Goal: Task Accomplishment & Management: Manage account settings

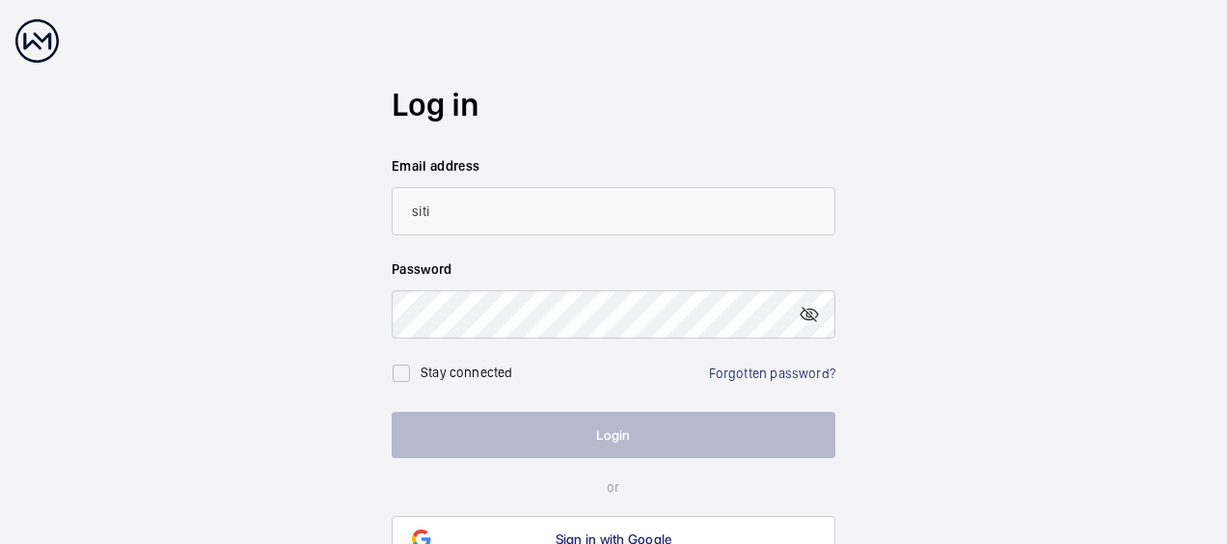
type input "[EMAIL_ADDRESS][PERSON_NAME][DOMAIN_NAME]"
click at [772, 368] on link "Forgotten password?" at bounding box center [772, 373] width 126 height 15
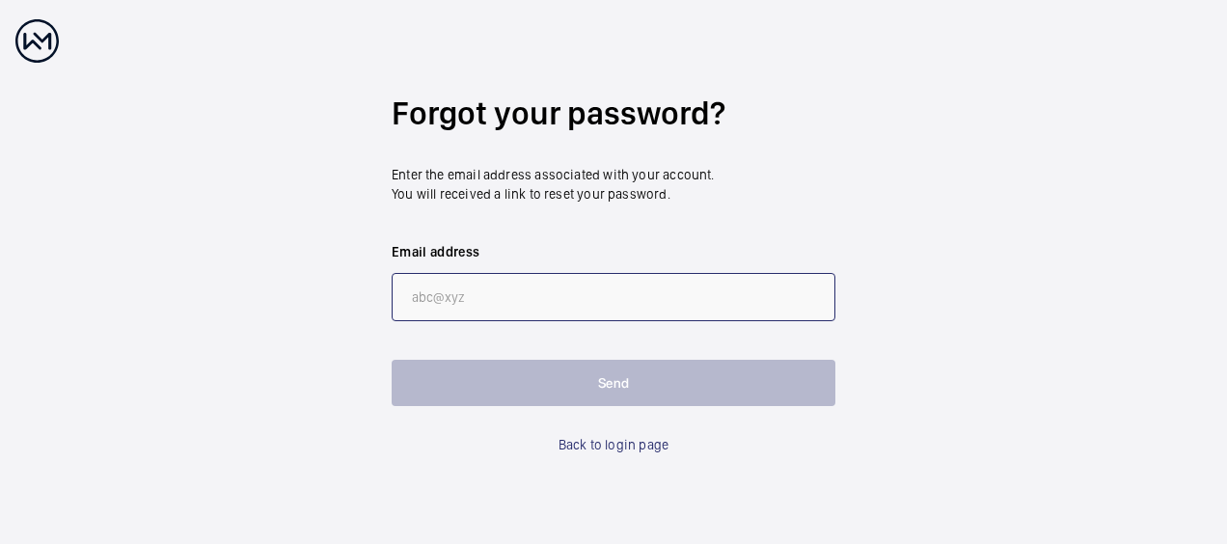
click at [549, 287] on input "email" at bounding box center [614, 297] width 444 height 48
type input "[EMAIL_ADDRESS][PERSON_NAME][DOMAIN_NAME]"
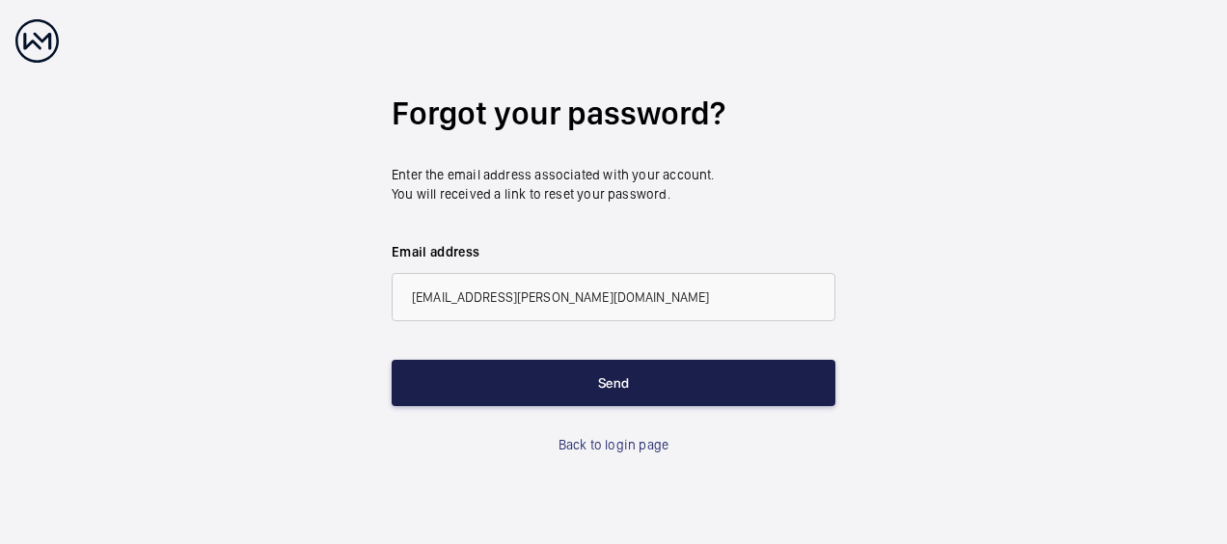
click at [571, 384] on button "Send" at bounding box center [614, 383] width 444 height 46
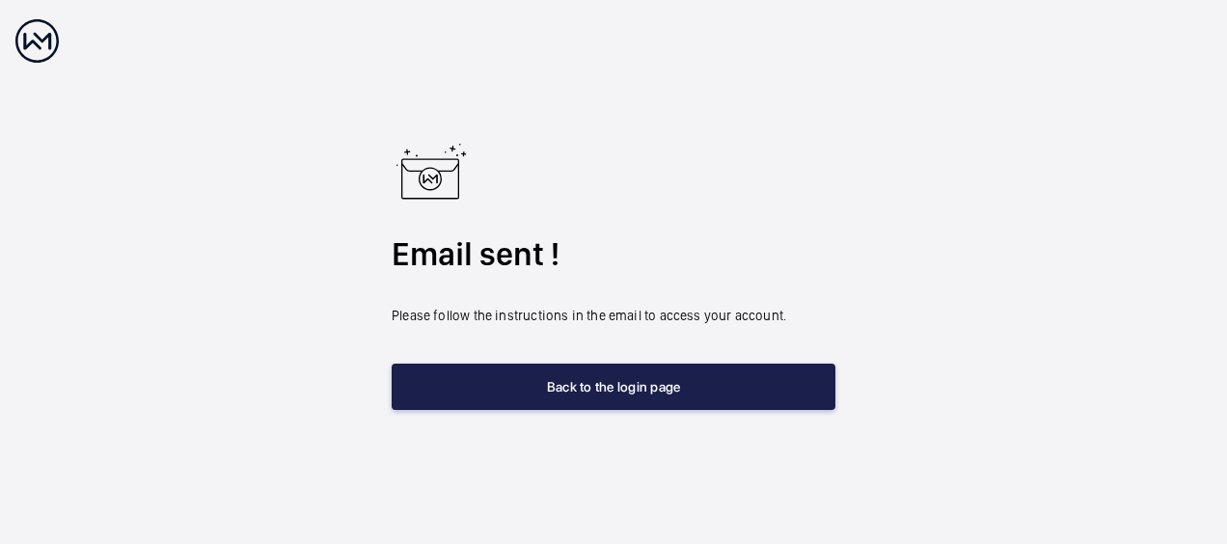
click at [571, 384] on button "Back to the login page" at bounding box center [614, 387] width 444 height 46
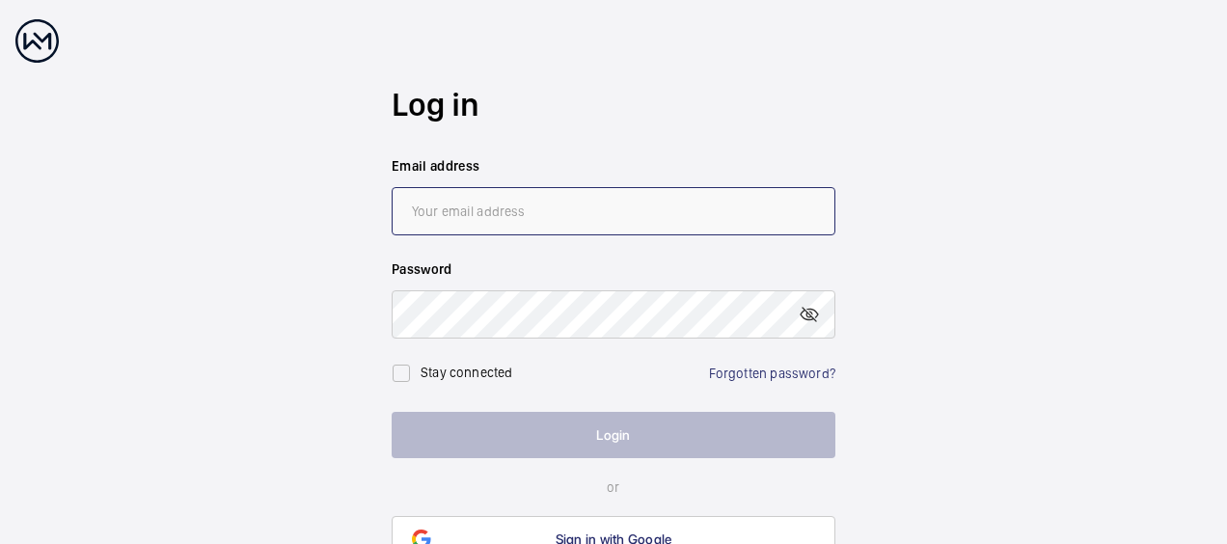
click at [446, 224] on input "email" at bounding box center [614, 211] width 444 height 48
type input "[EMAIL_ADDRESS][PERSON_NAME][DOMAIN_NAME]"
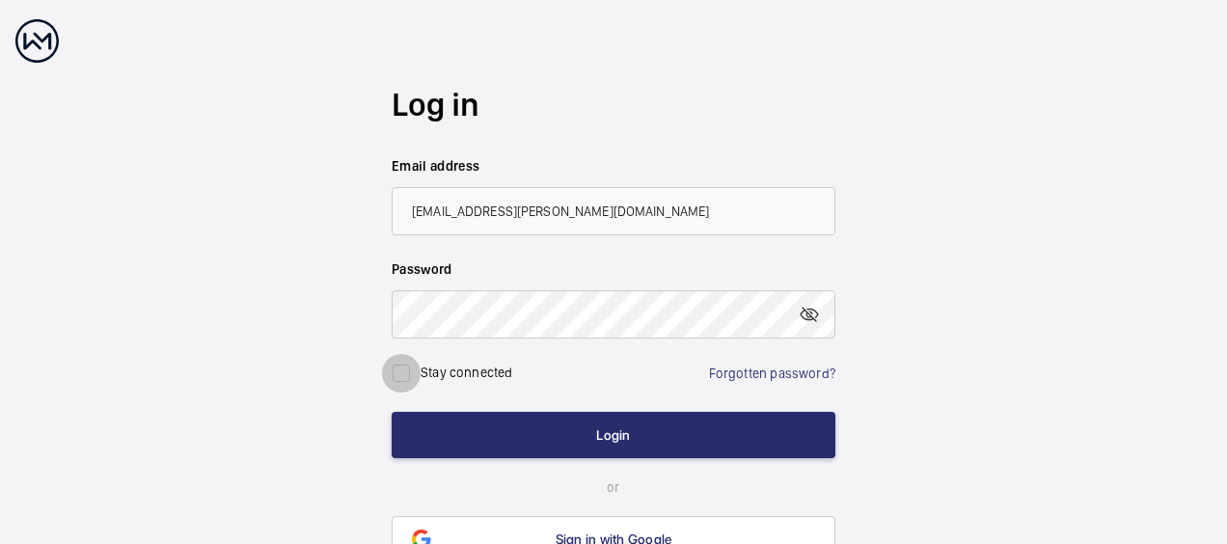
click at [408, 375] on input "checkbox" at bounding box center [401, 373] width 39 height 39
checkbox input "true"
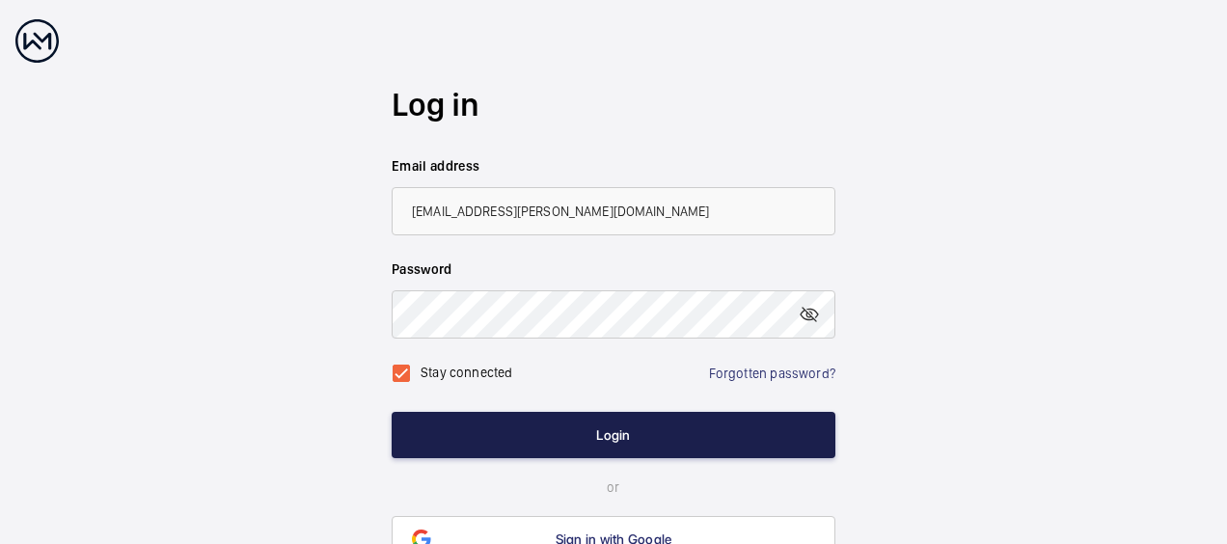
click at [556, 424] on button "Login" at bounding box center [614, 435] width 444 height 46
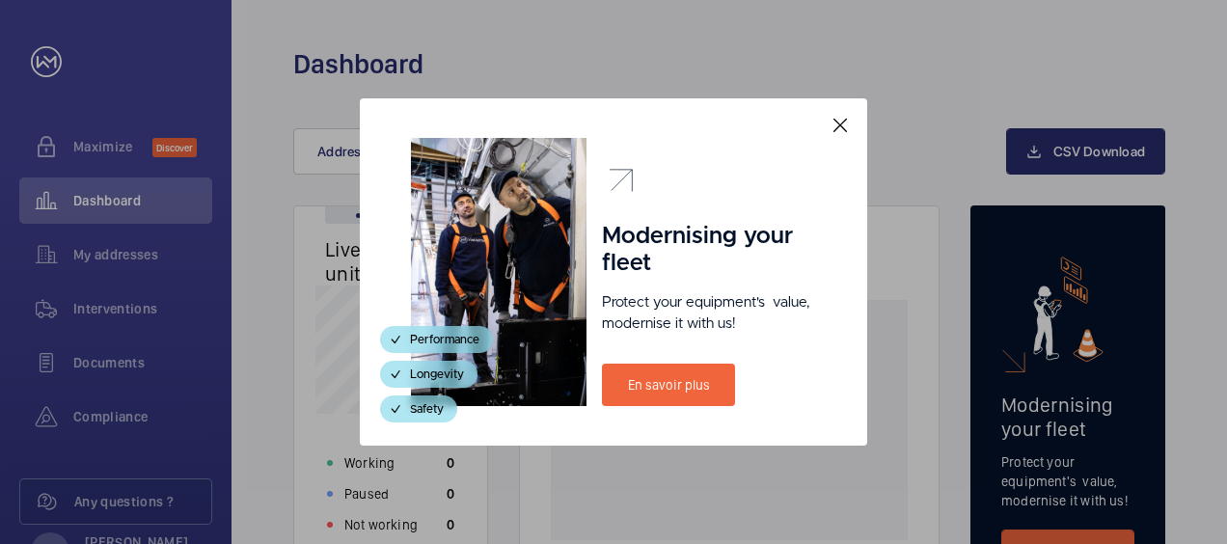
click at [855, 120] on div "Modernising your fleet Protect your equipment's  value, modernise it with us! E…" at bounding box center [613, 271] width 507 height 347
click at [835, 120] on mat-icon at bounding box center [840, 125] width 23 height 23
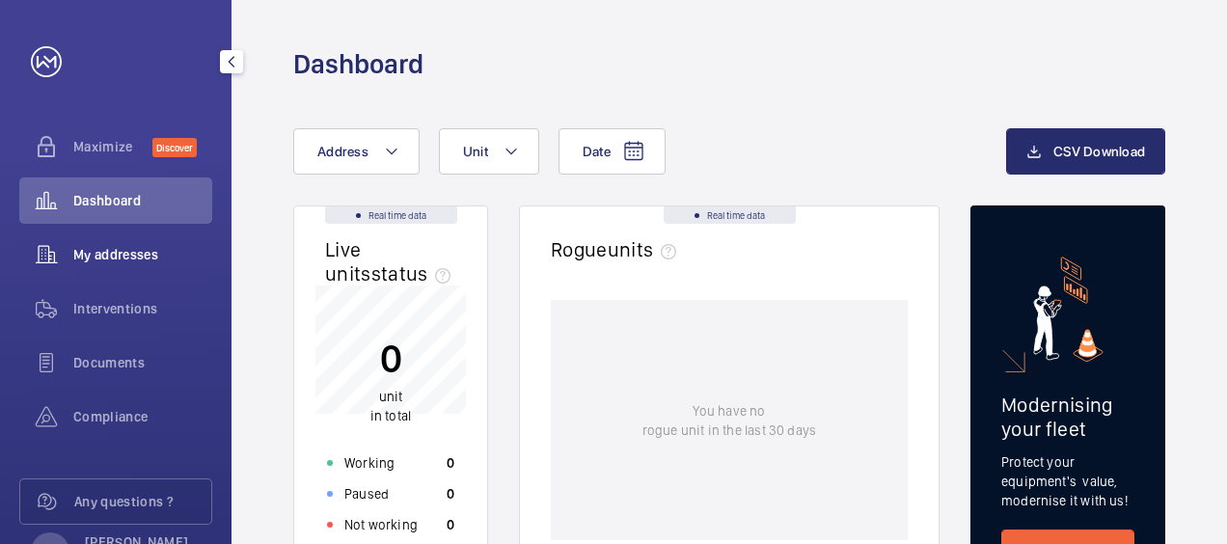
click at [130, 245] on span "My addresses" at bounding box center [142, 254] width 139 height 19
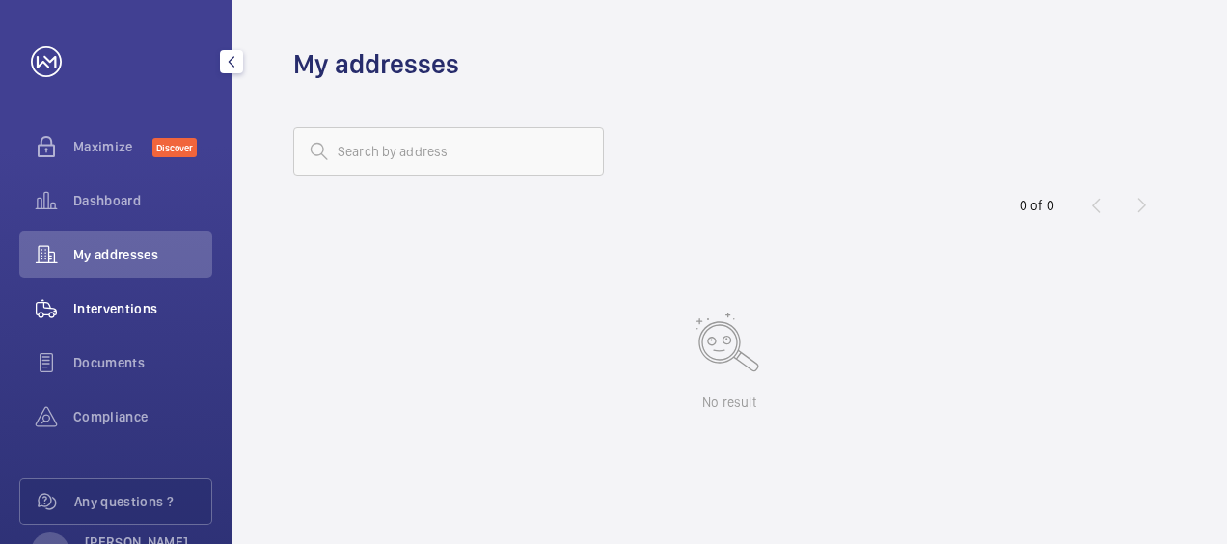
click at [116, 300] on span "Interventions" at bounding box center [142, 308] width 139 height 19
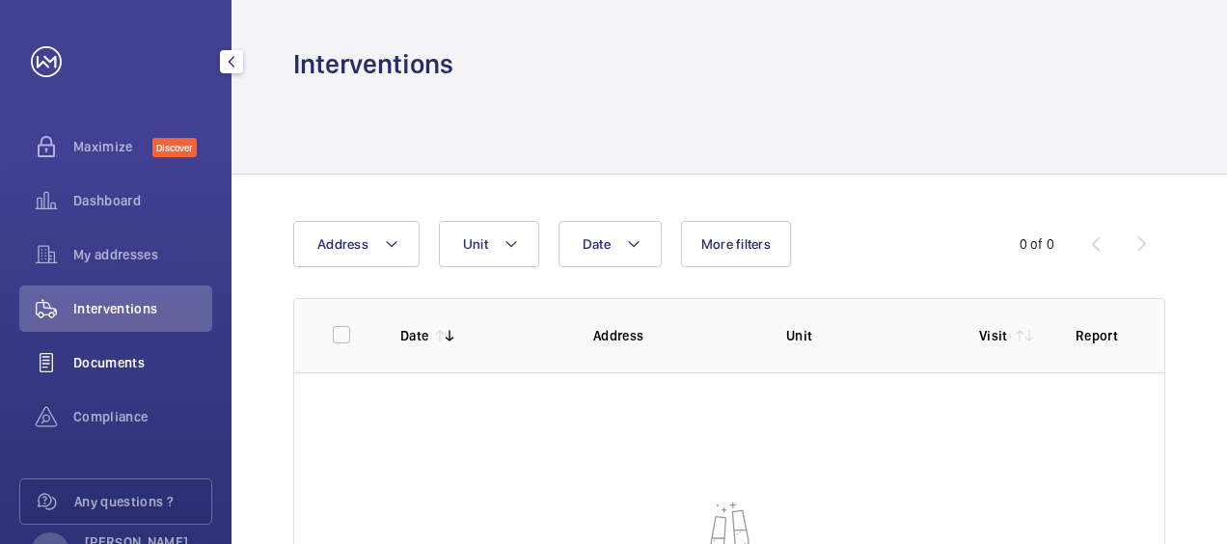
click at [115, 364] on span "Documents" at bounding box center [142, 362] width 139 height 19
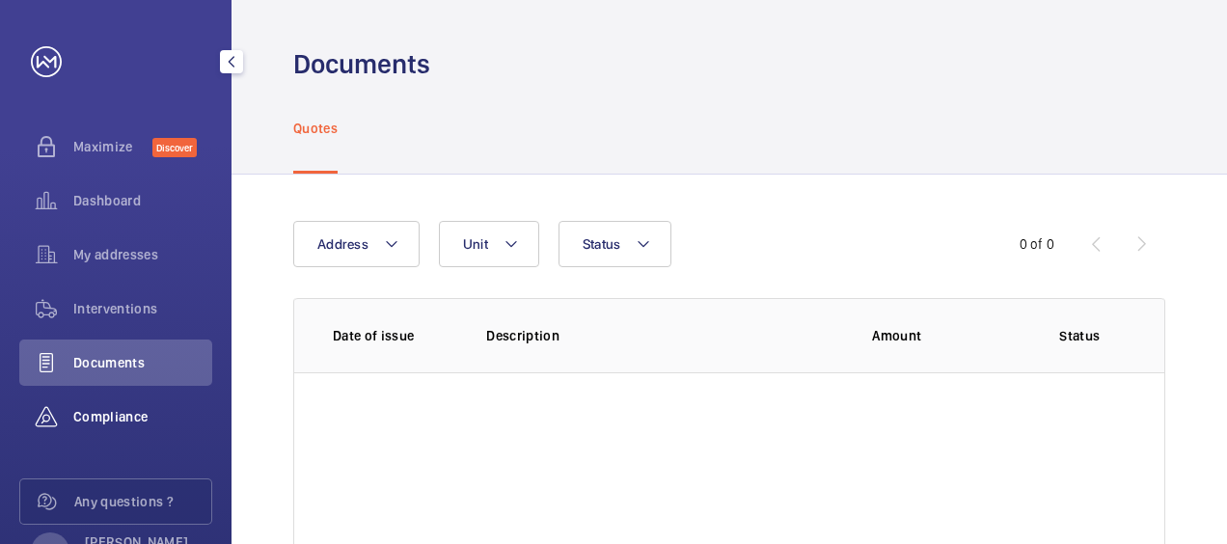
click at [139, 412] on span "Compliance" at bounding box center [142, 416] width 139 height 19
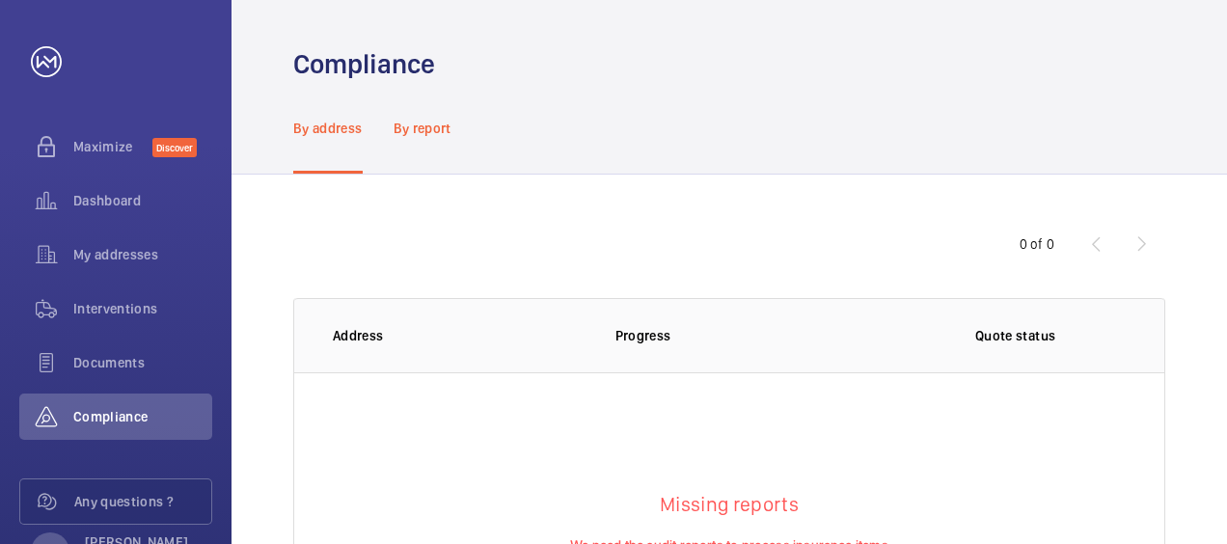
click at [431, 136] on p "By report" at bounding box center [423, 128] width 58 height 19
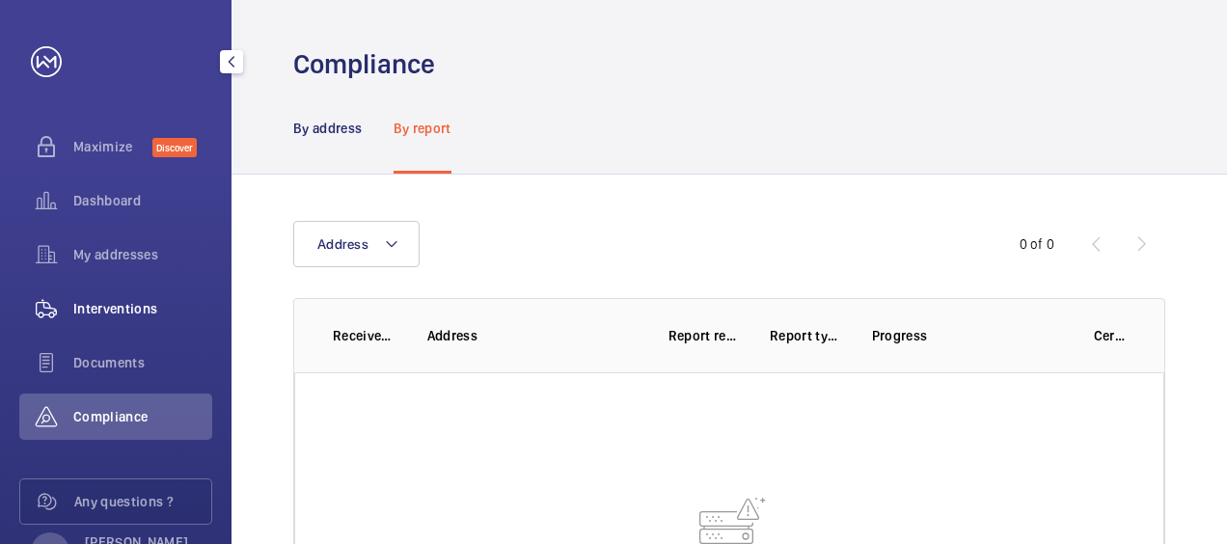
scroll to position [73, 0]
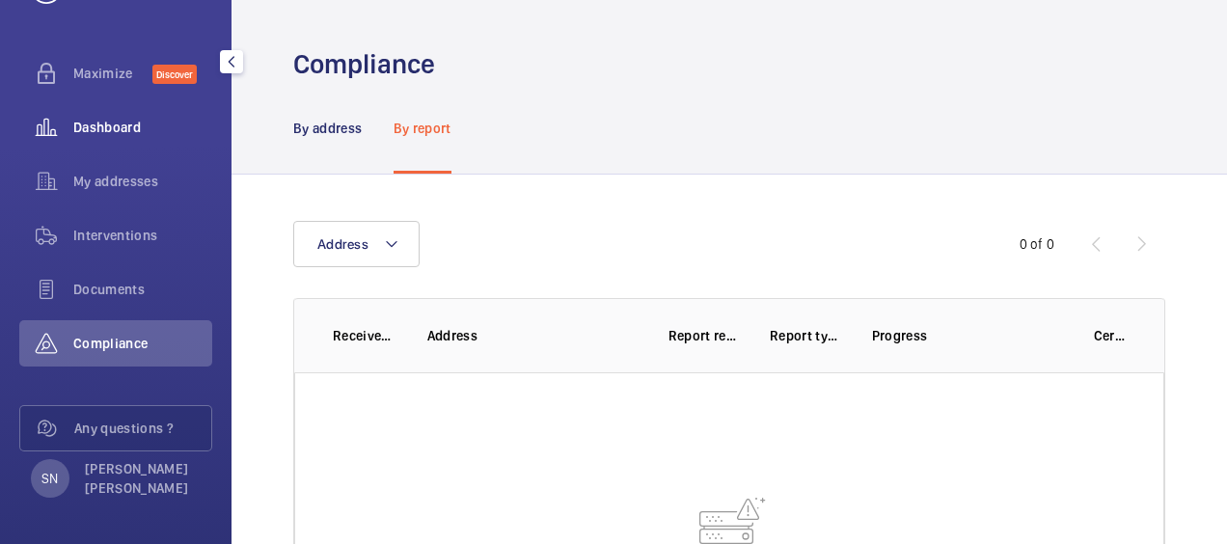
click at [133, 134] on span "Dashboard" at bounding box center [142, 127] width 139 height 19
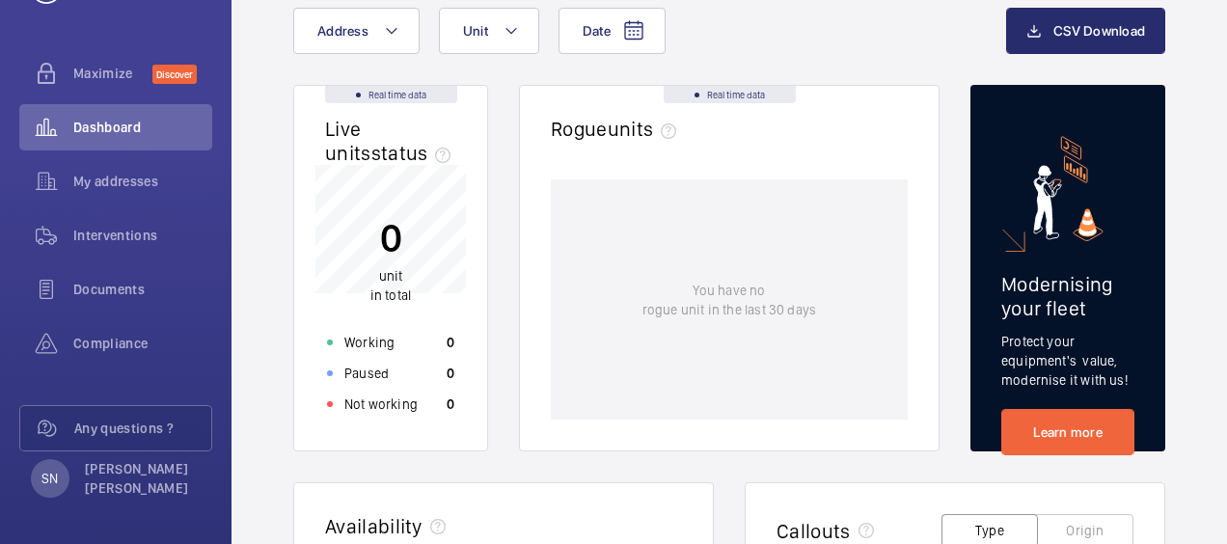
scroll to position [52, 0]
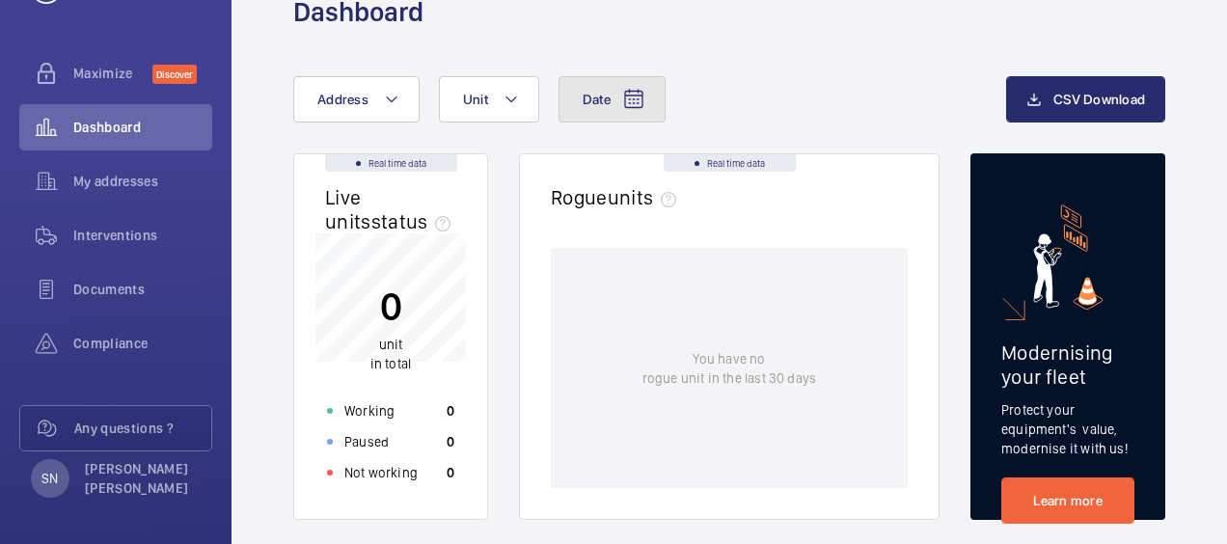
click at [637, 104] on mat-icon at bounding box center [633, 99] width 23 height 23
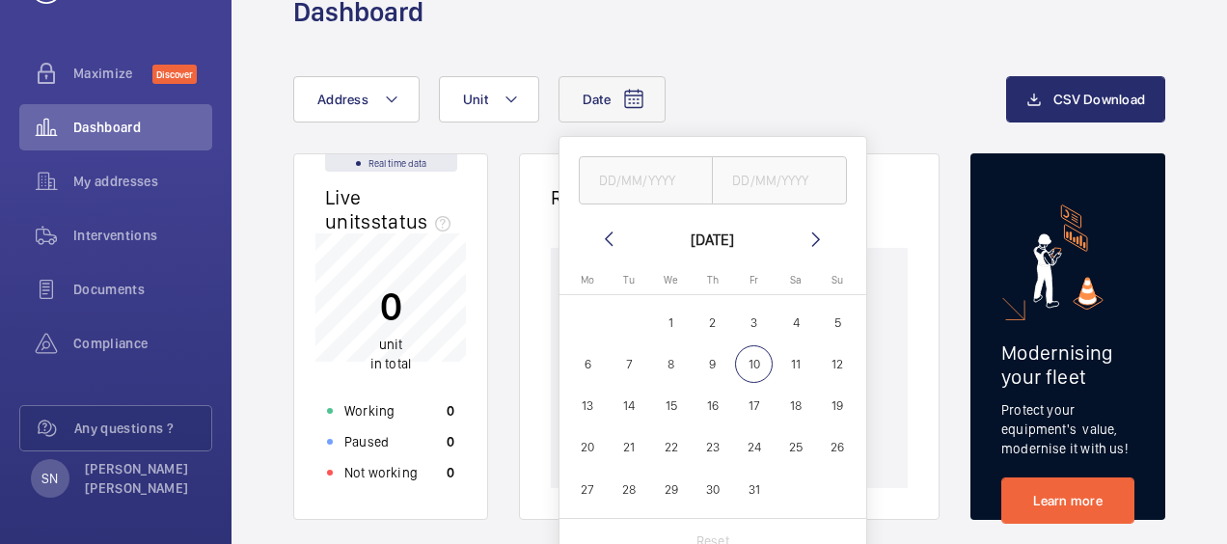
click at [614, 243] on mat-icon at bounding box center [608, 239] width 23 height 23
click at [592, 313] on span "1" at bounding box center [588, 323] width 38 height 38
type input "01/09/2025"
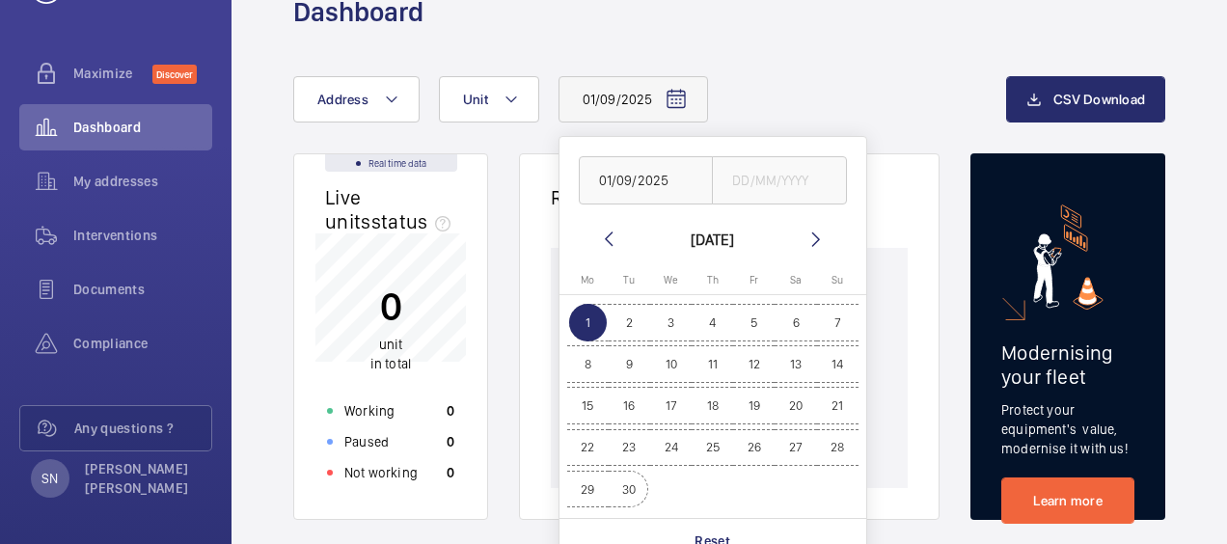
click at [627, 486] on span "30" at bounding box center [630, 490] width 38 height 38
type input "30/09/2025"
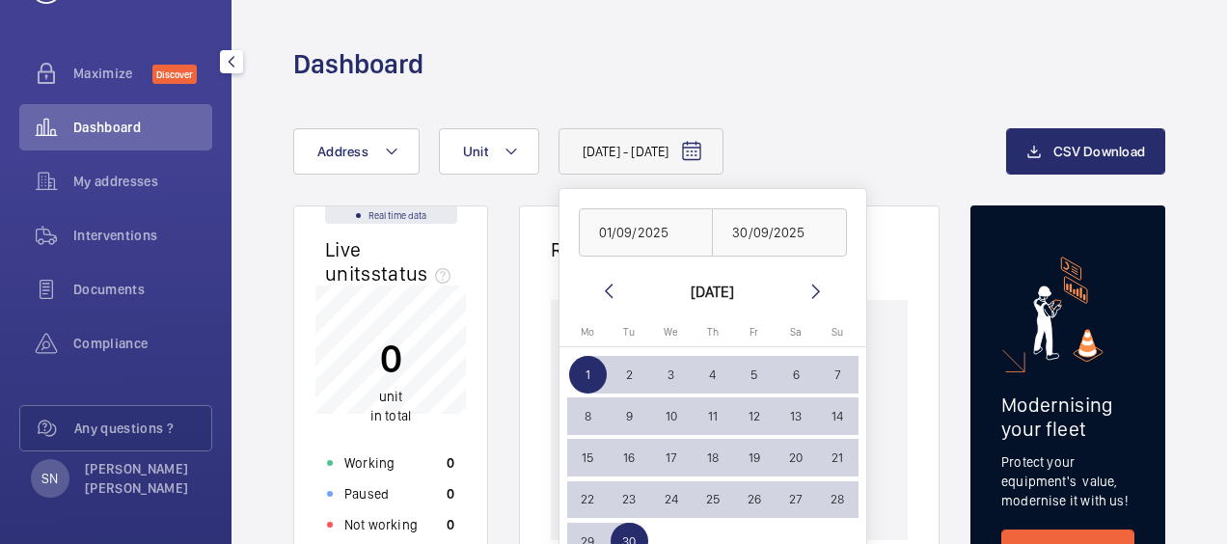
click at [98, 125] on span "Dashboard" at bounding box center [142, 127] width 139 height 19
click at [703, 152] on mat-icon at bounding box center [691, 151] width 23 height 23
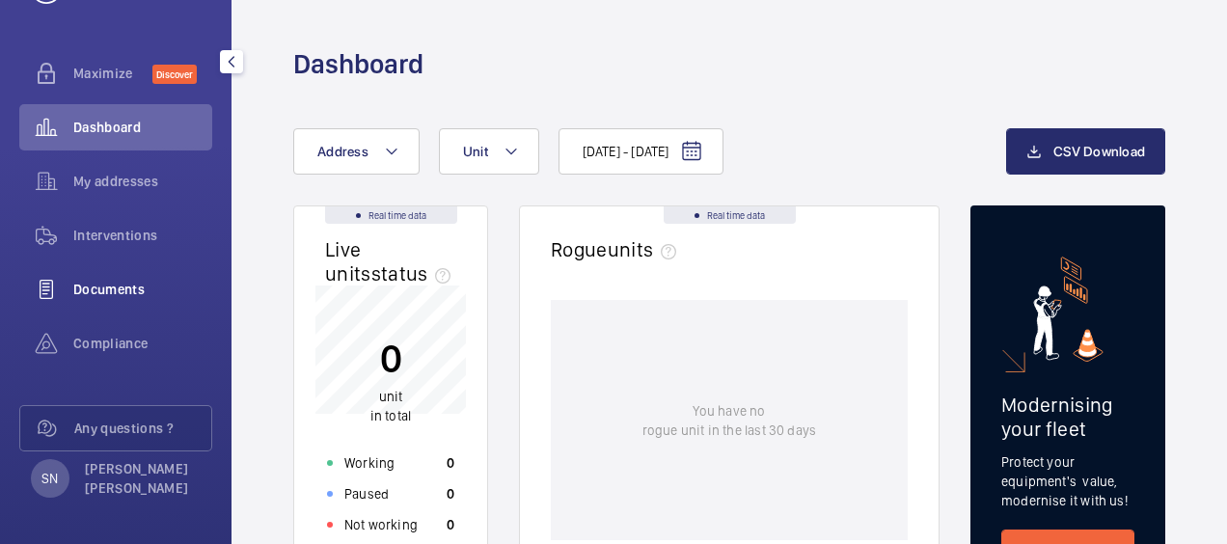
click at [115, 296] on span "Documents" at bounding box center [142, 289] width 139 height 19
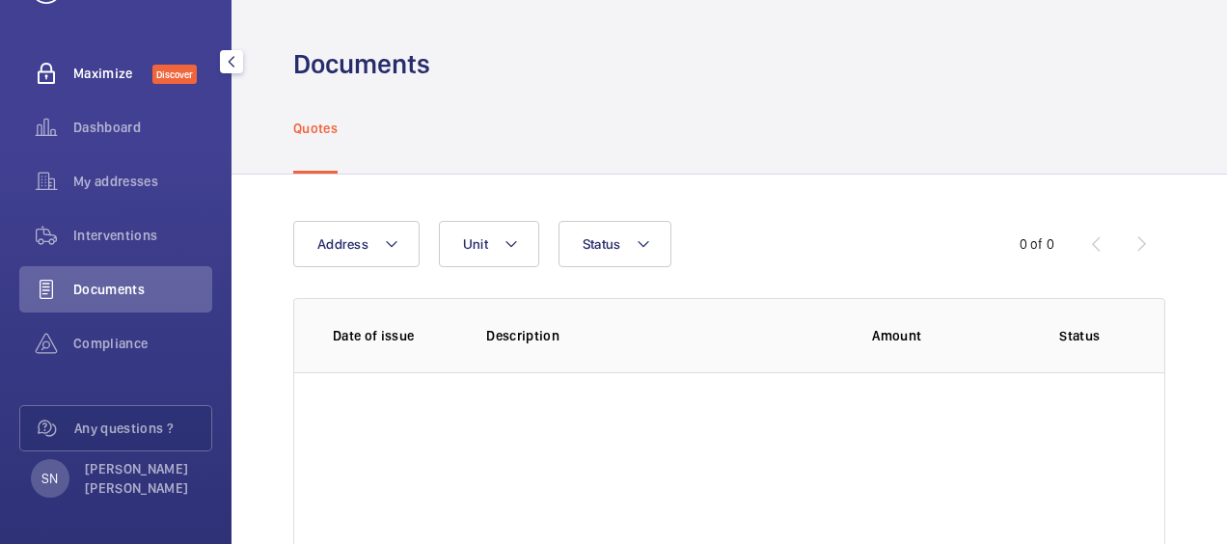
click at [125, 70] on span "Maximize" at bounding box center [112, 73] width 79 height 19
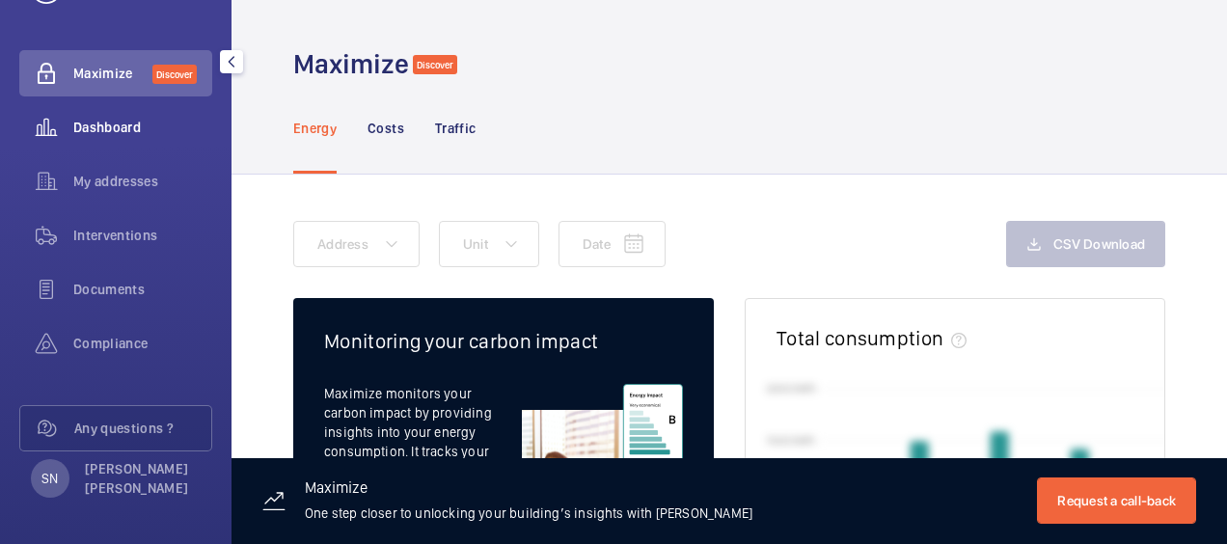
click at [135, 125] on span "Dashboard" at bounding box center [142, 127] width 139 height 19
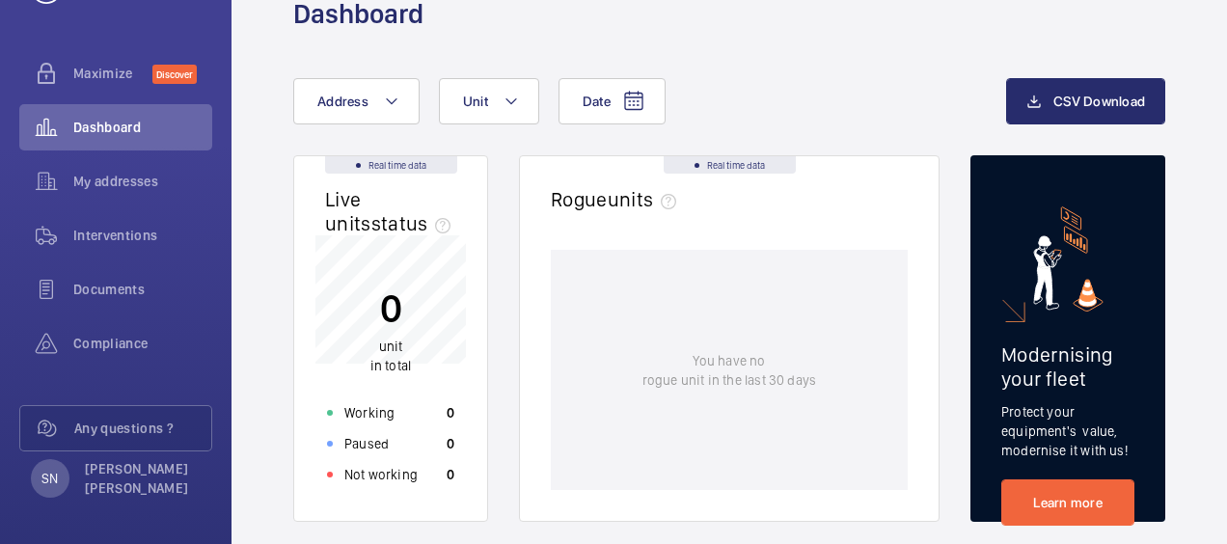
scroll to position [38, 0]
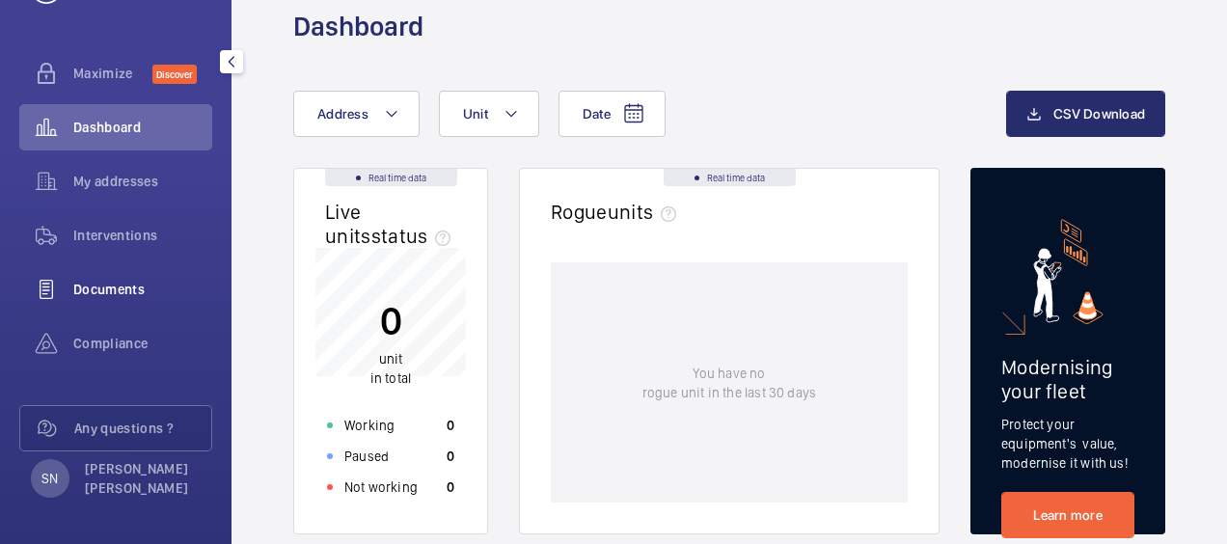
click at [91, 291] on span "Documents" at bounding box center [142, 289] width 139 height 19
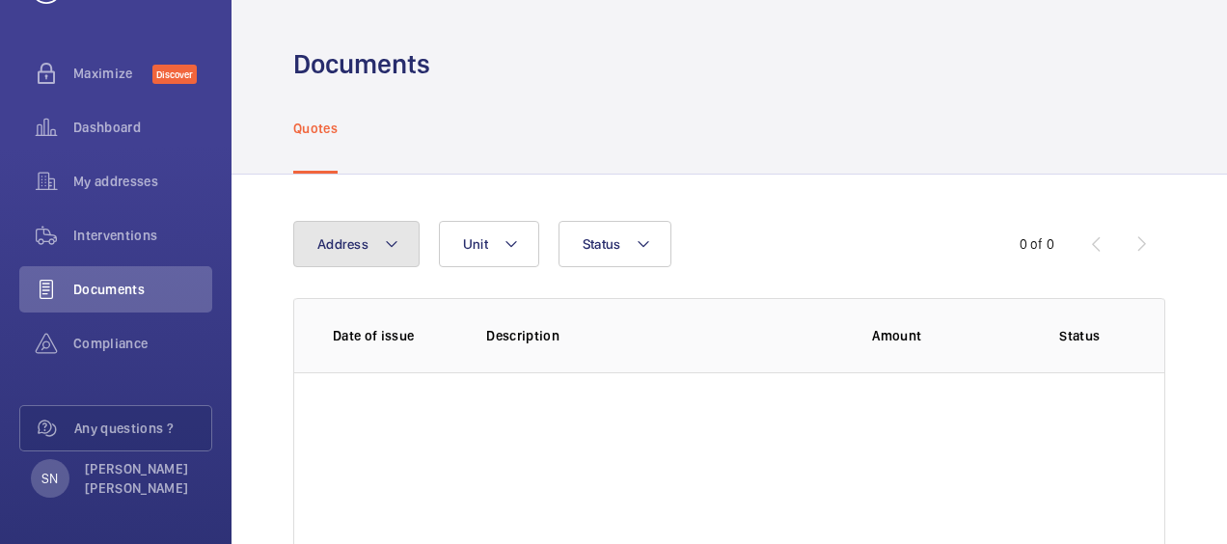
click at [390, 243] on mat-icon at bounding box center [391, 243] width 15 height 23
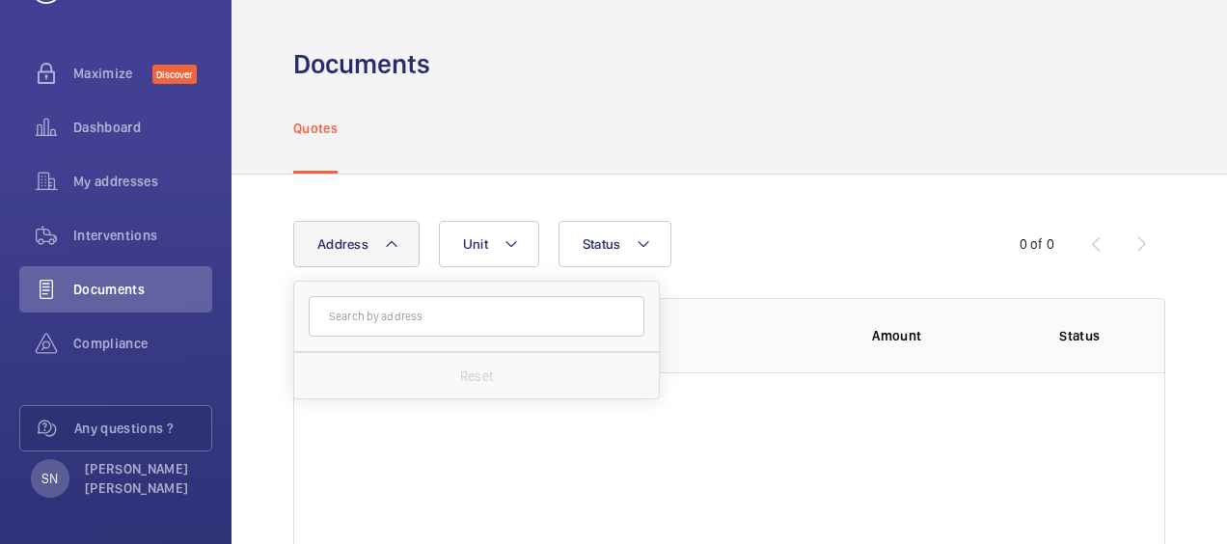
click at [393, 311] on input "text" at bounding box center [477, 316] width 336 height 41
type input "reflections"
click at [691, 168] on div "Quotes" at bounding box center [729, 128] width 872 height 92
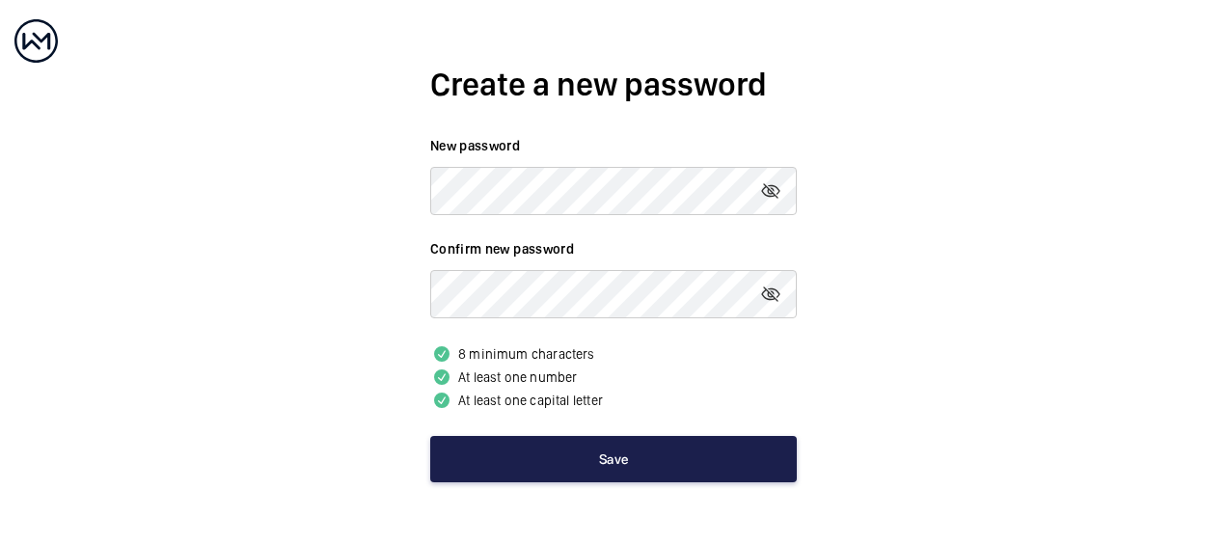
click at [575, 461] on button "Save" at bounding box center [613, 459] width 367 height 46
